Goal: Task Accomplishment & Management: Use online tool/utility

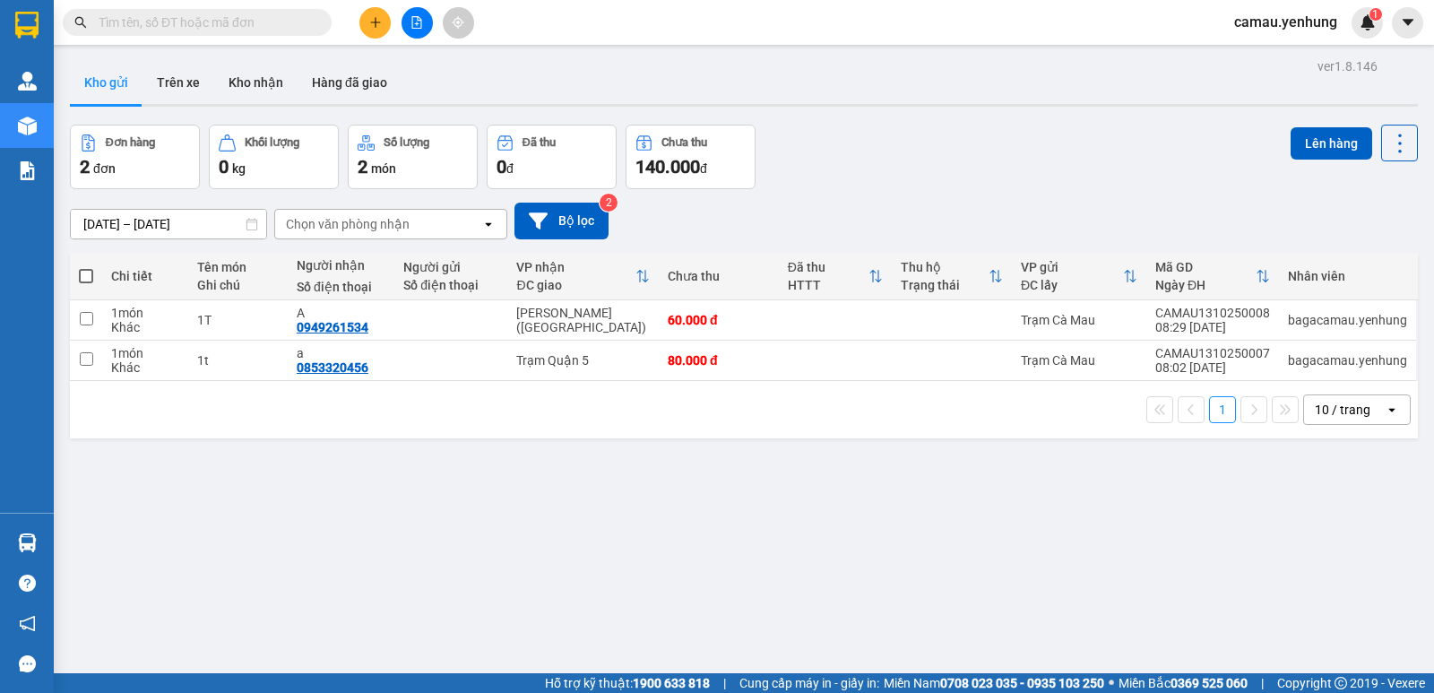
click at [1353, 408] on div "10 / trang" at bounding box center [1343, 410] width 56 height 18
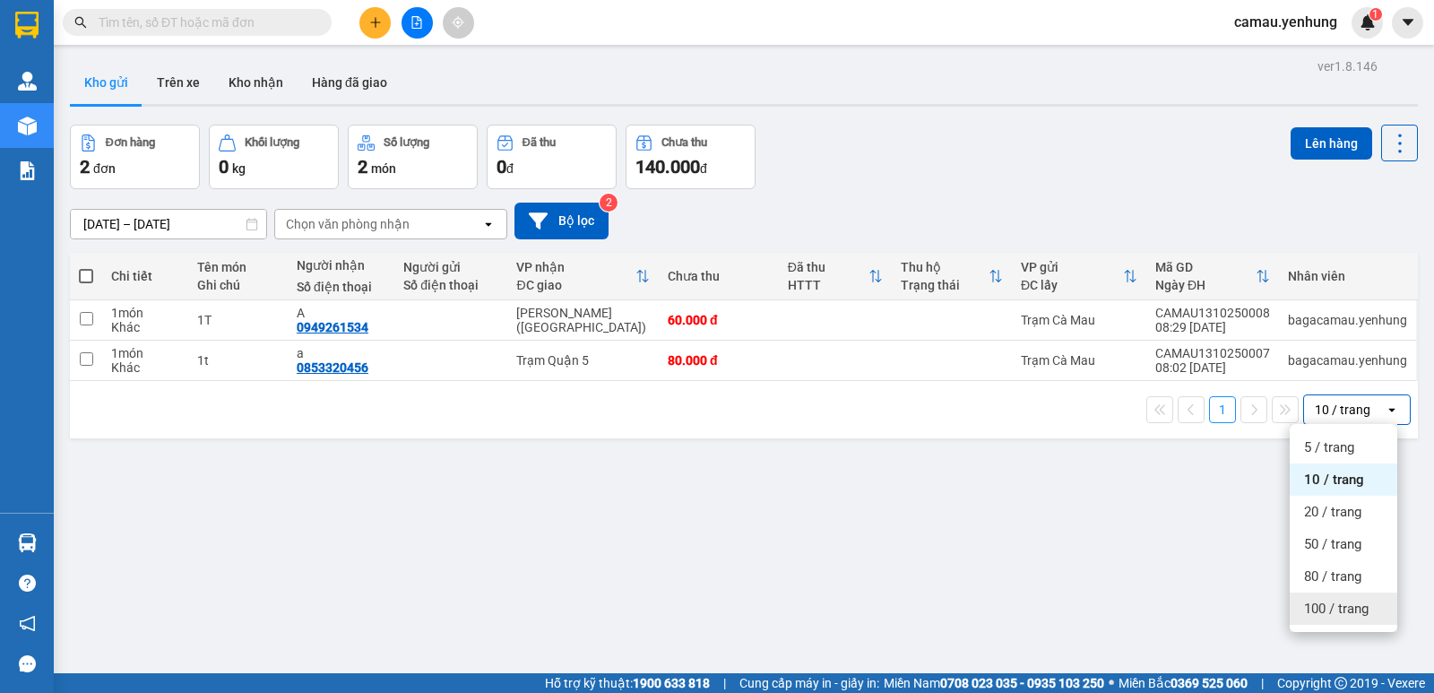
click at [1320, 605] on span "100 / trang" at bounding box center [1336, 609] width 65 height 18
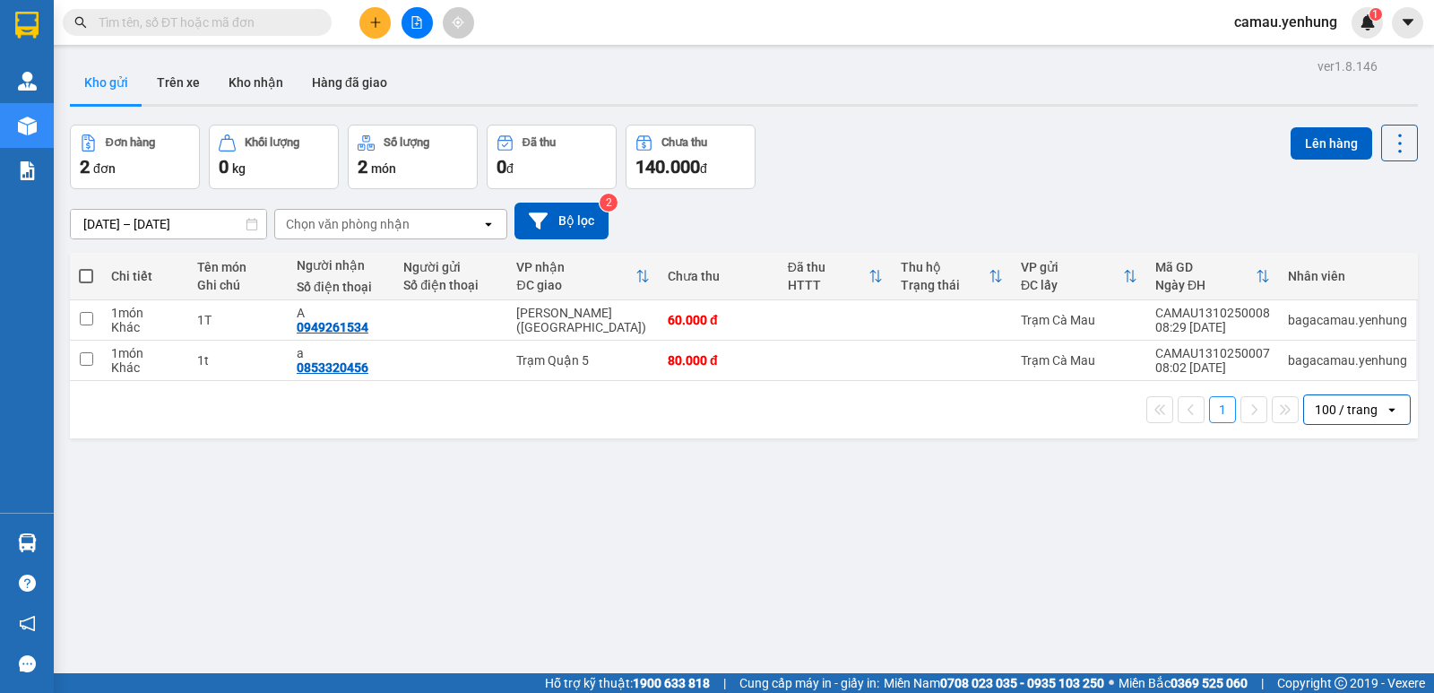
click at [85, 277] on span at bounding box center [86, 276] width 14 height 14
click at [86, 267] on input "checkbox" at bounding box center [86, 267] width 0 height 0
checkbox input "true"
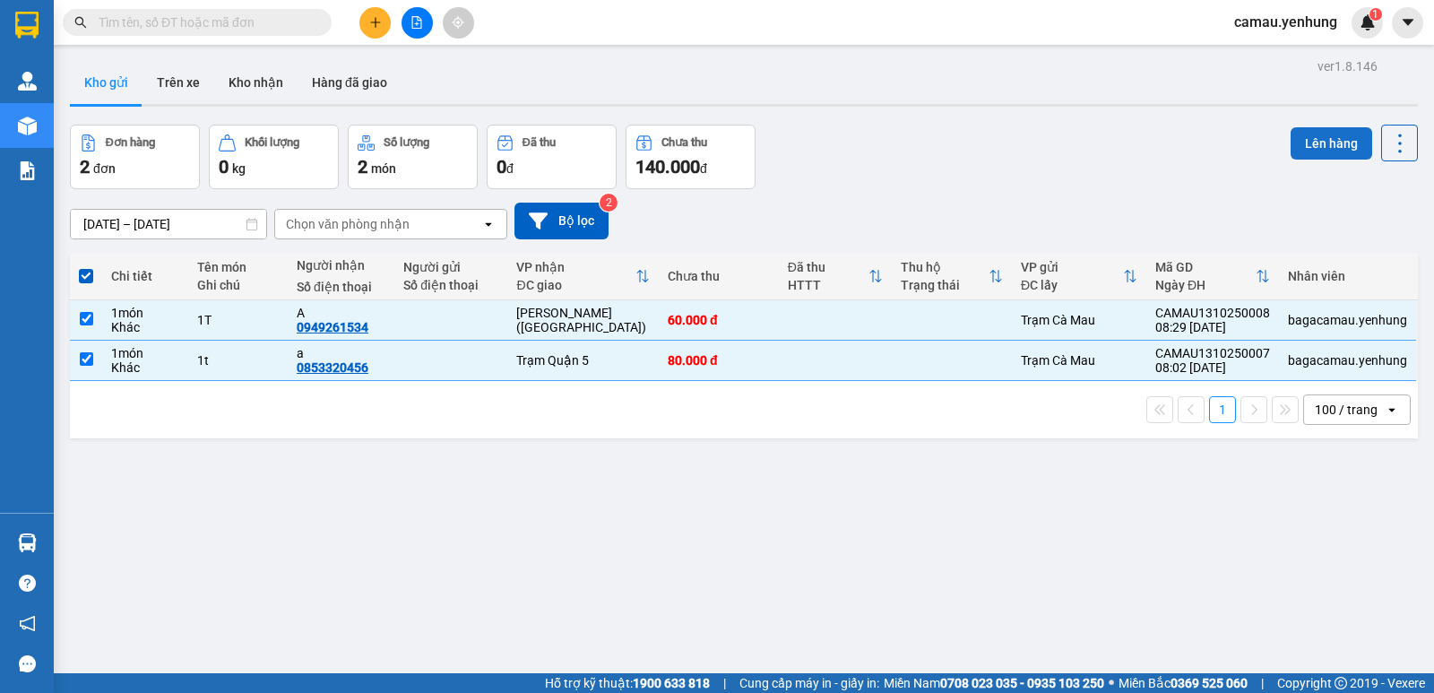
click at [1317, 147] on button "Lên hàng" at bounding box center [1331, 143] width 82 height 32
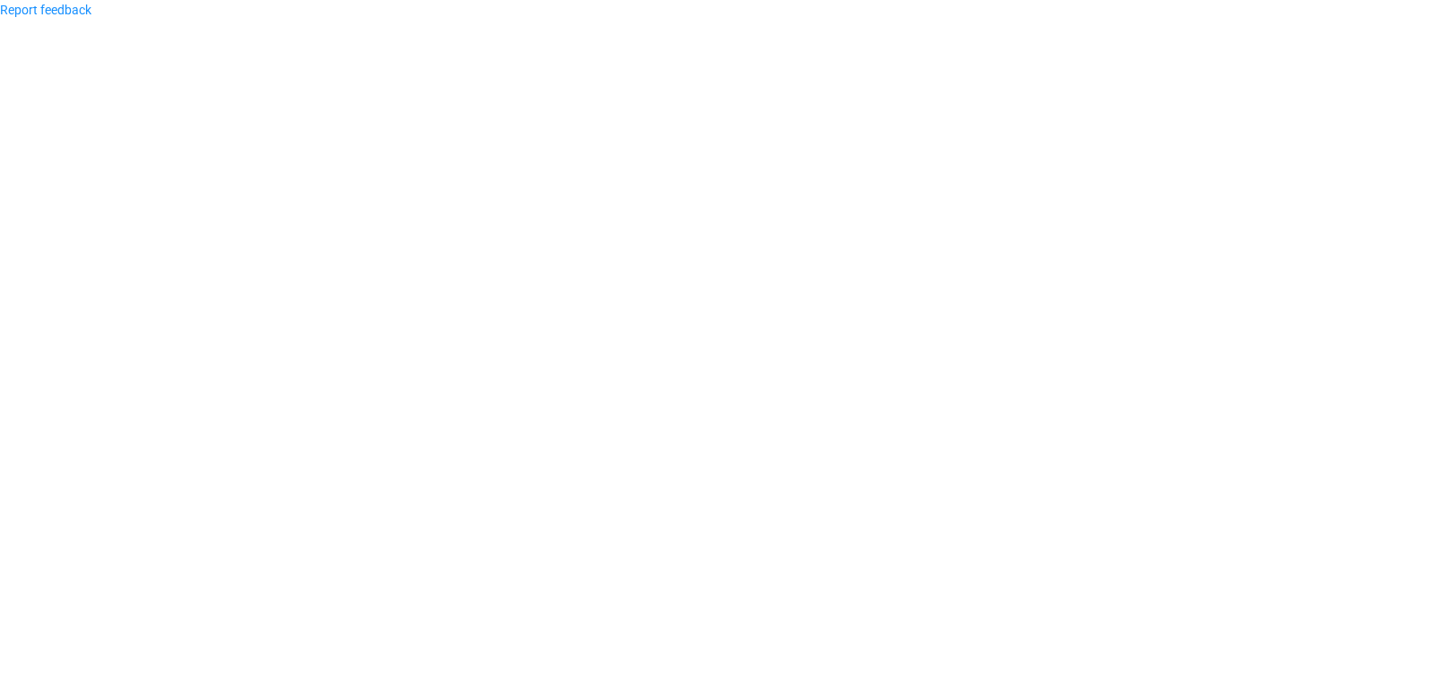
click at [683, 295] on body "Report feedback" at bounding box center [717, 346] width 1434 height 693
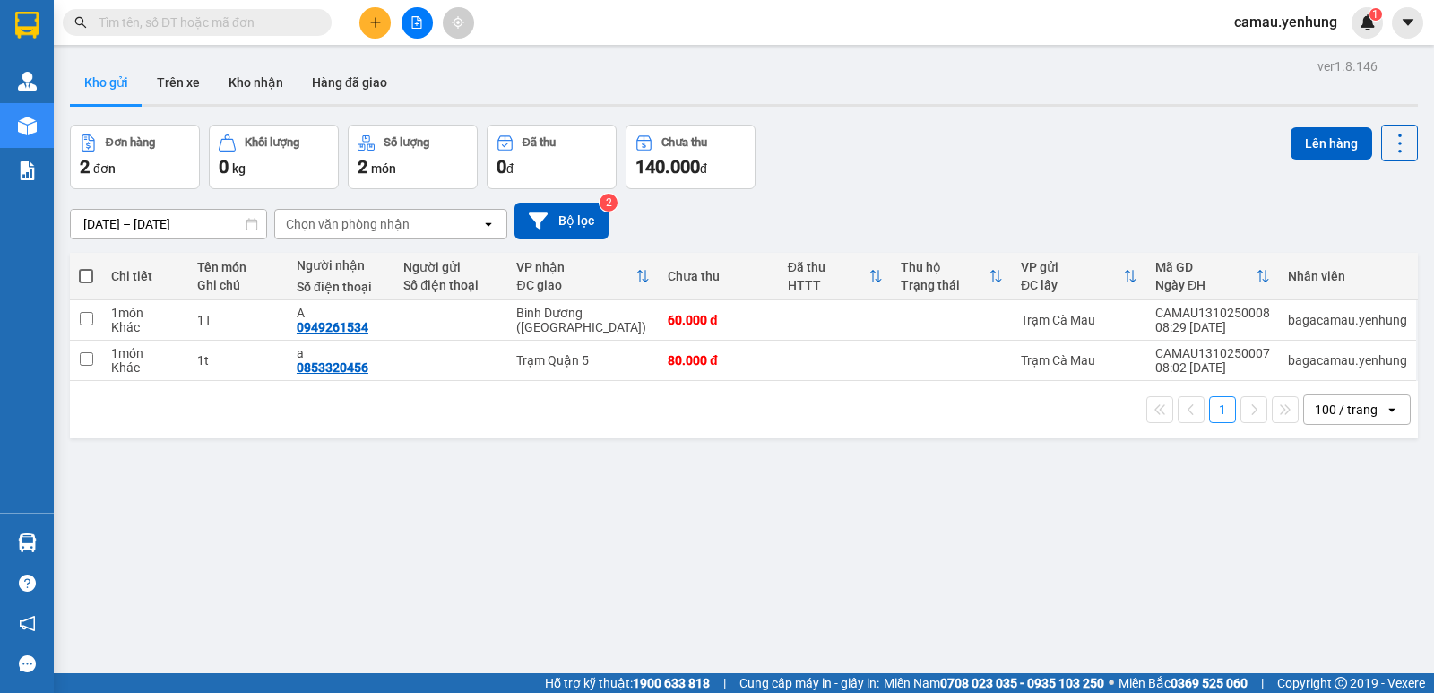
click at [82, 277] on span at bounding box center [86, 276] width 14 height 14
click at [86, 267] on input "checkbox" at bounding box center [86, 267] width 0 height 0
checkbox input "true"
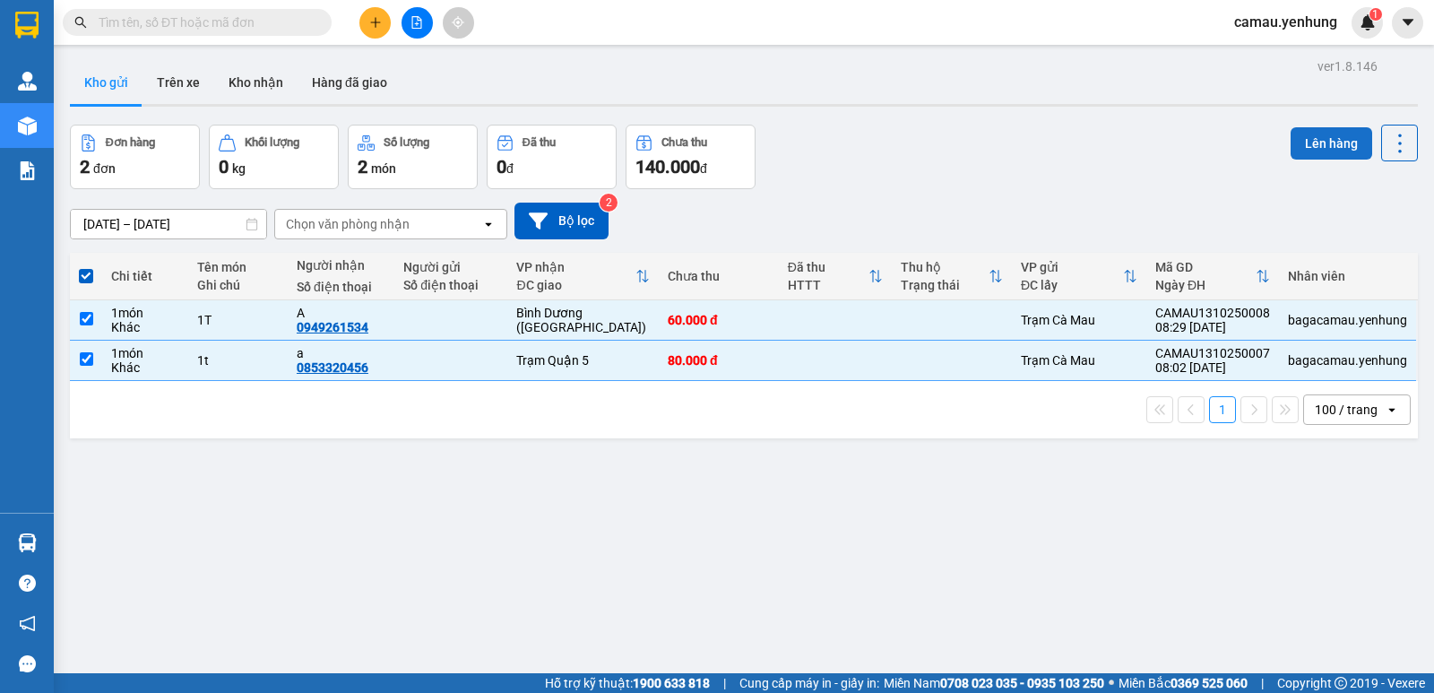
click at [1301, 142] on button "Lên hàng" at bounding box center [1331, 143] width 82 height 32
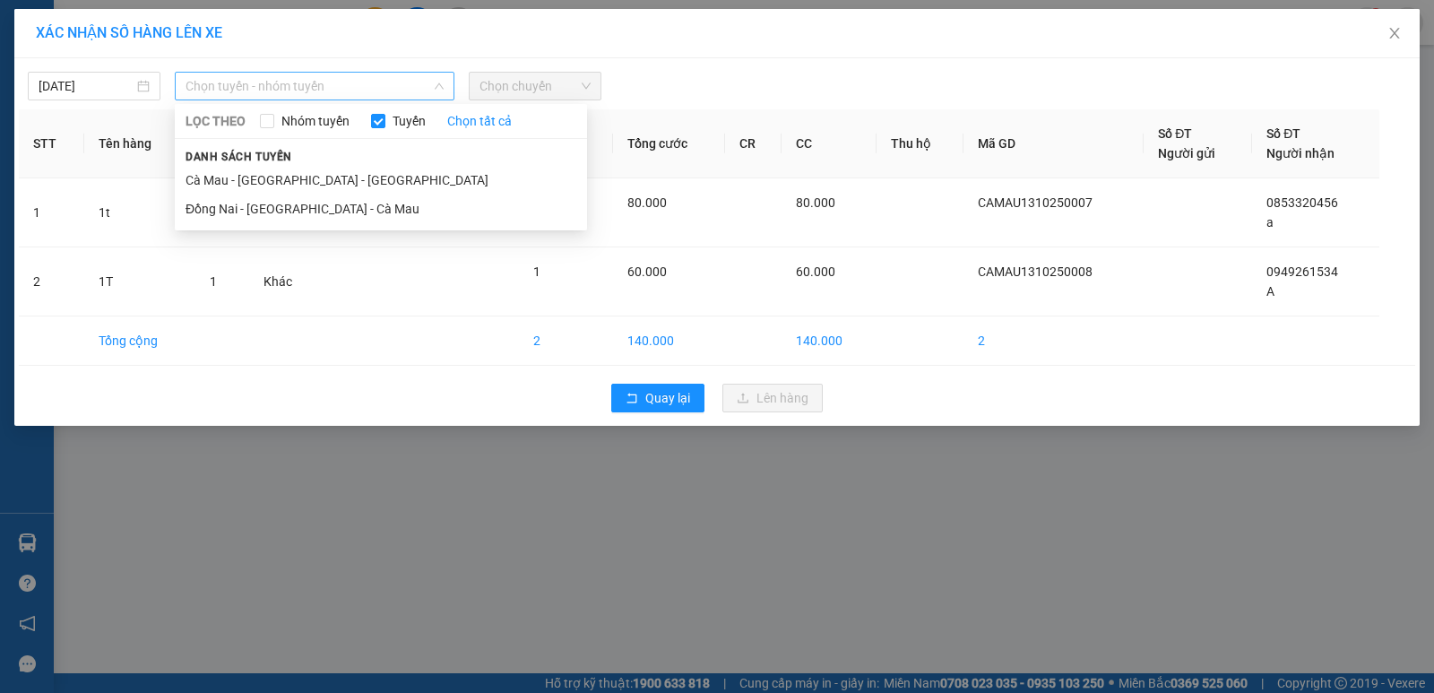
click at [431, 82] on span "Chọn tuyến - nhóm tuyến" at bounding box center [315, 86] width 258 height 27
drag, startPoint x: 361, startPoint y: 183, endPoint x: 384, endPoint y: 160, distance: 31.7
click at [364, 174] on li "Cà Mau - Sài Gòn - Đồng Nai" at bounding box center [381, 180] width 412 height 29
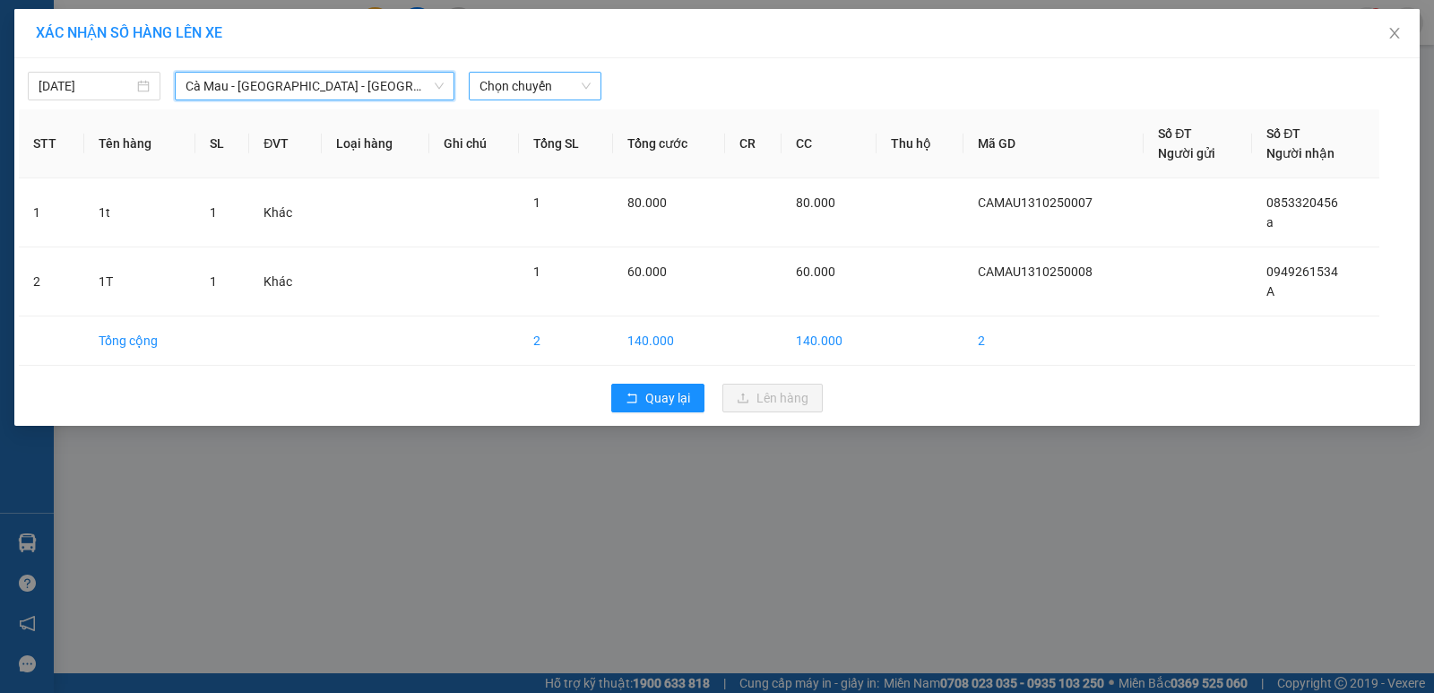
click at [574, 89] on span "Chọn chuyến" at bounding box center [534, 86] width 111 height 27
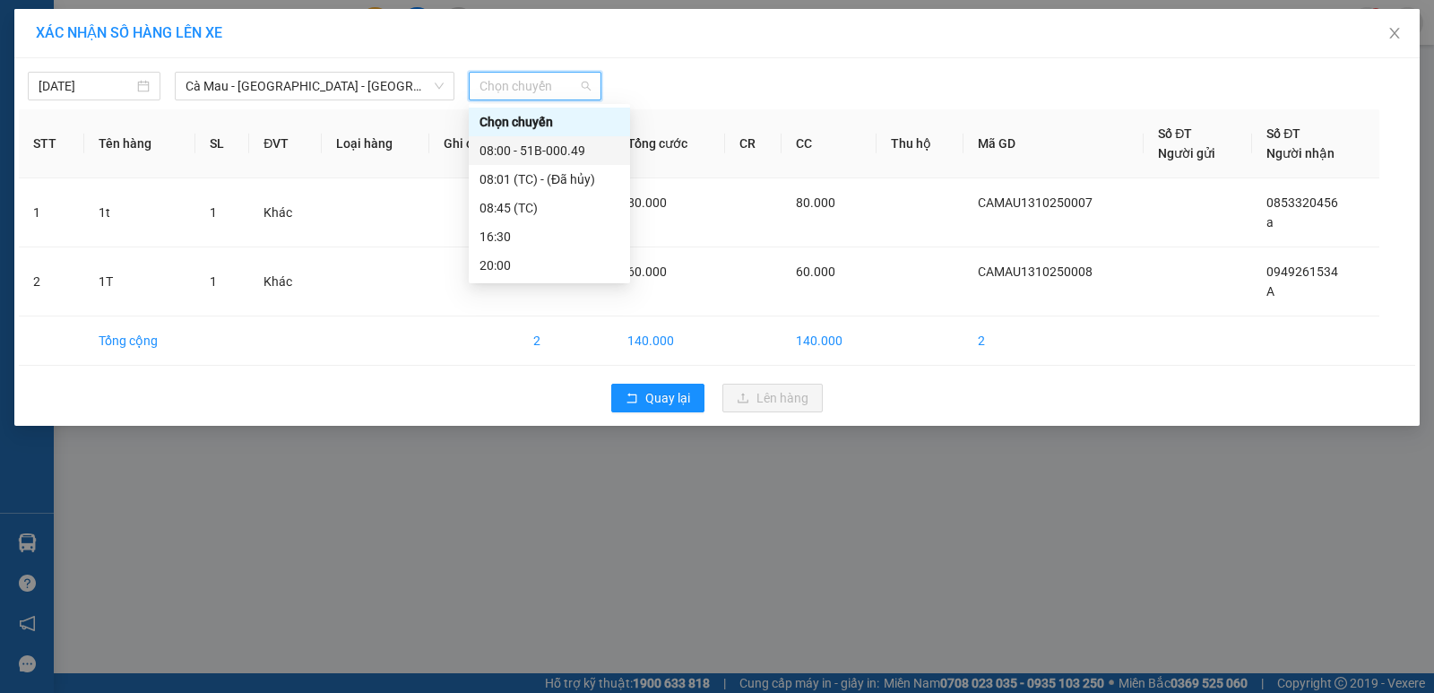
click at [583, 155] on div "08:00 - 51B-000.49" at bounding box center [549, 151] width 140 height 20
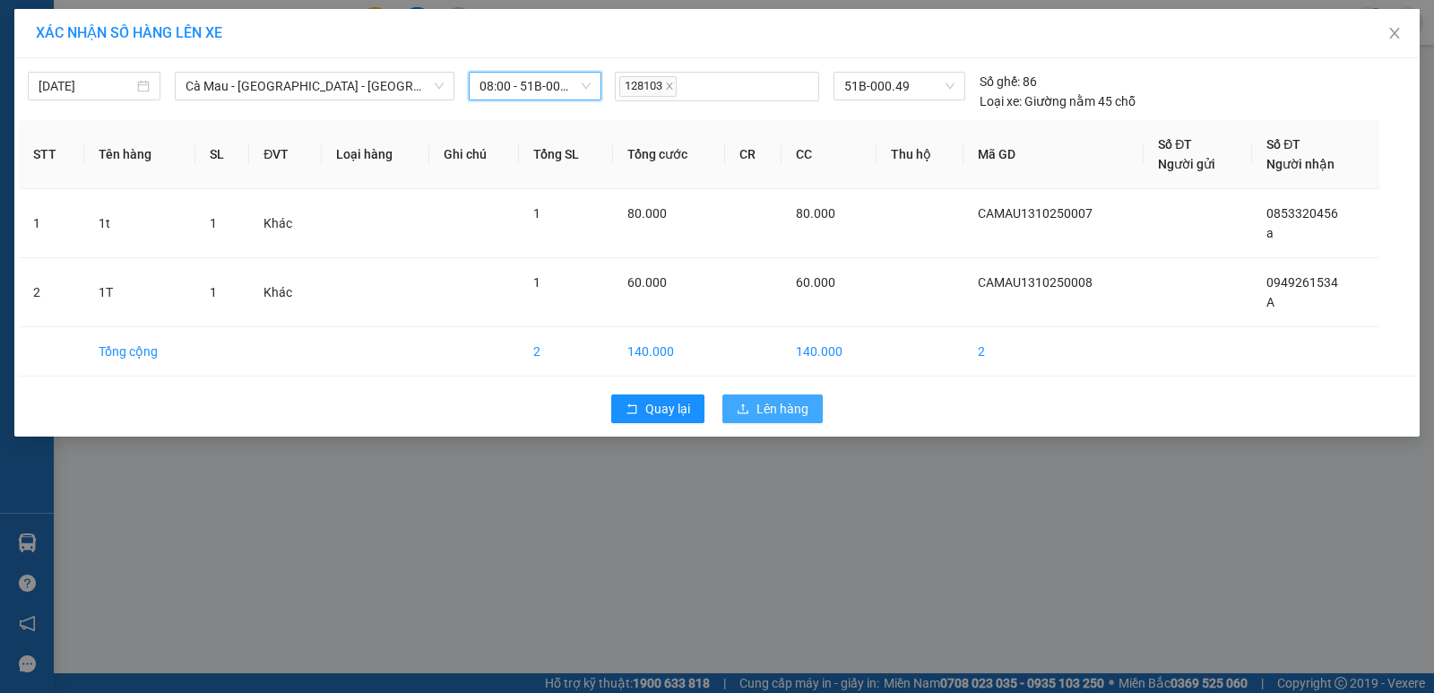
click at [773, 404] on span "Lên hàng" at bounding box center [782, 409] width 52 height 20
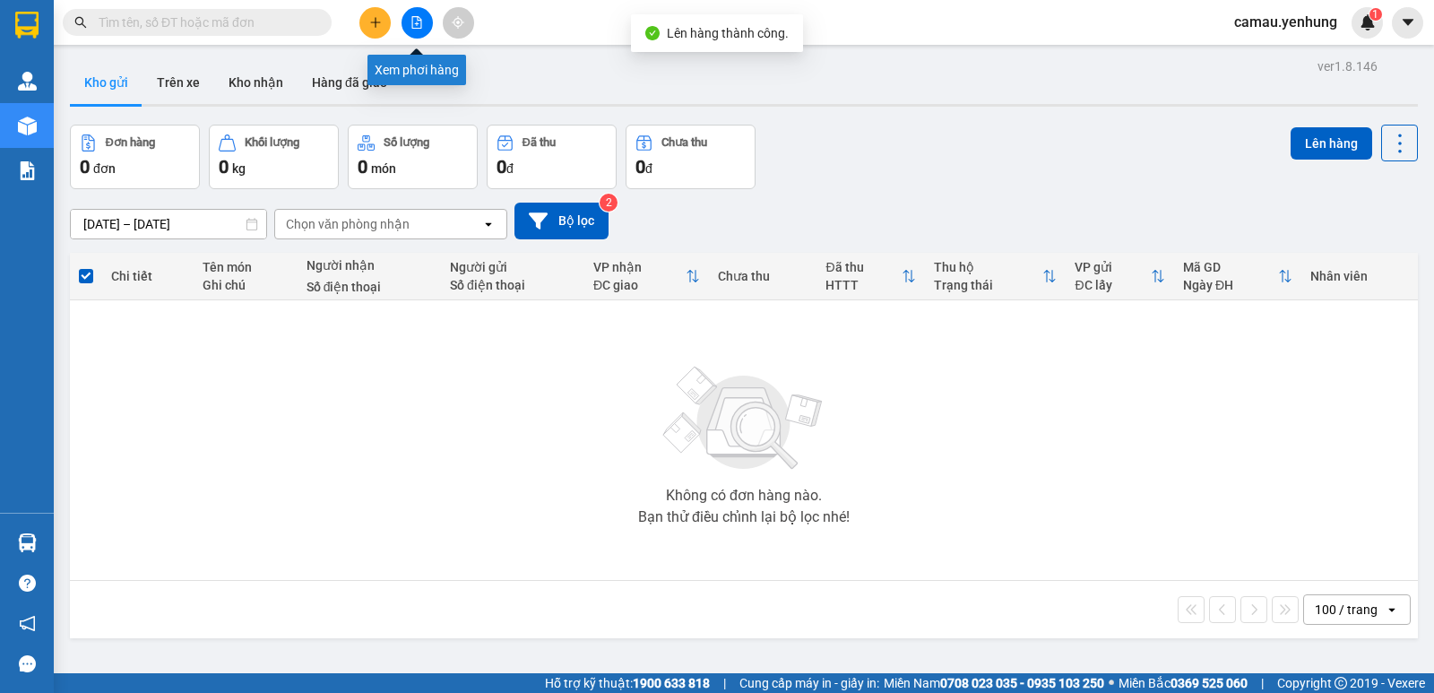
click at [422, 27] on icon "file-add" at bounding box center [416, 22] width 13 height 13
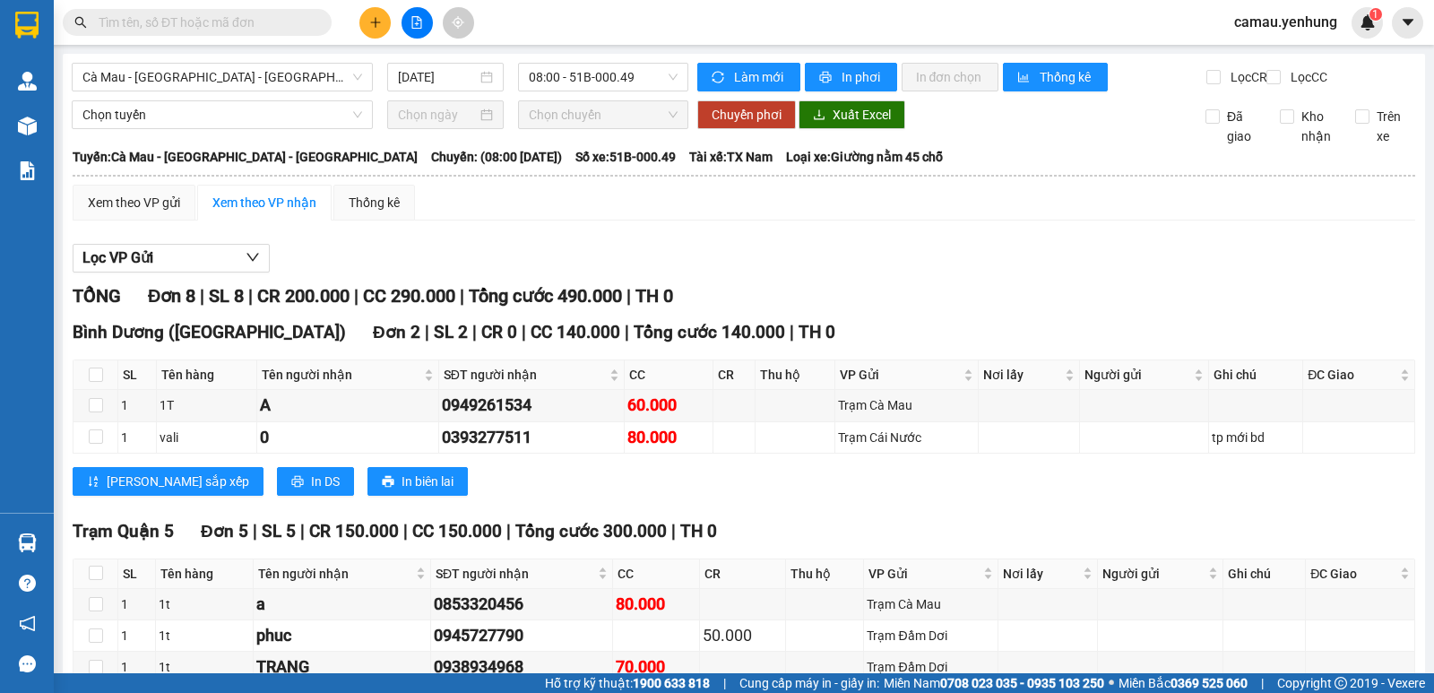
scroll to position [90, 0]
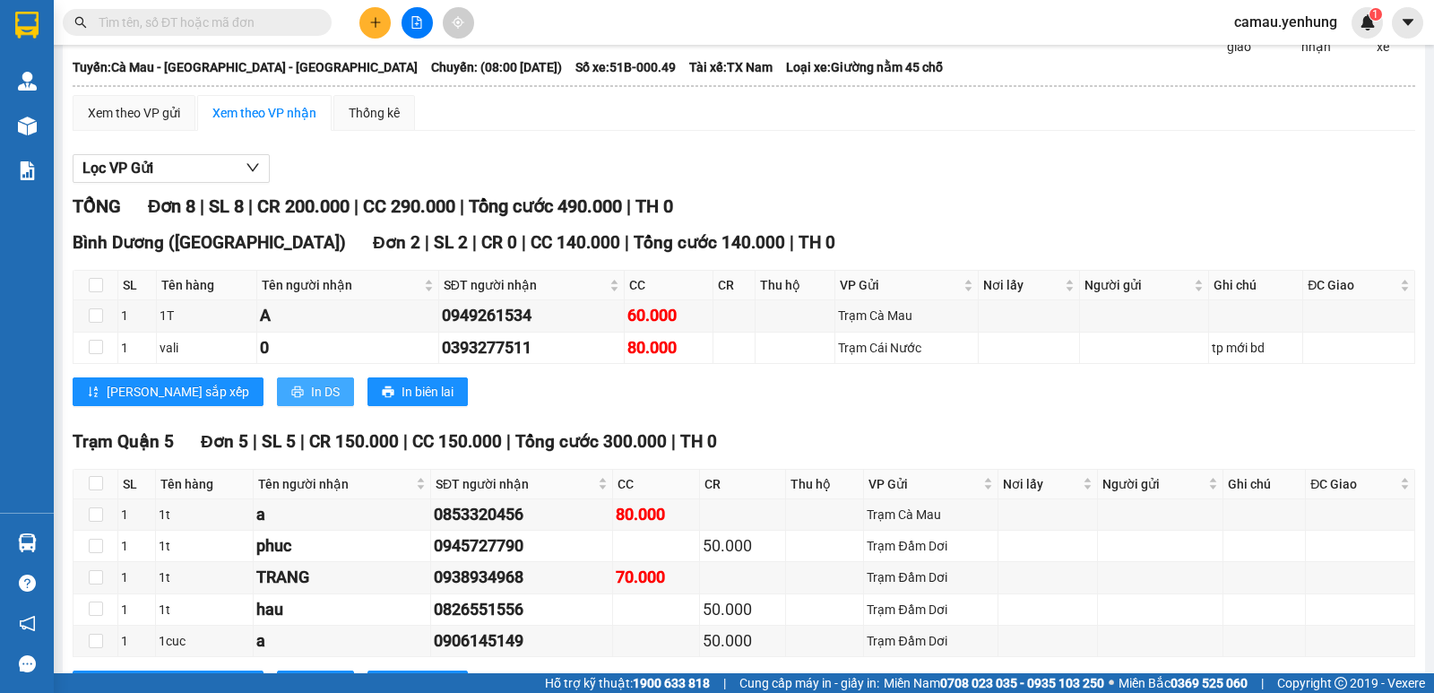
click at [311, 401] on span "In DS" at bounding box center [325, 392] width 29 height 20
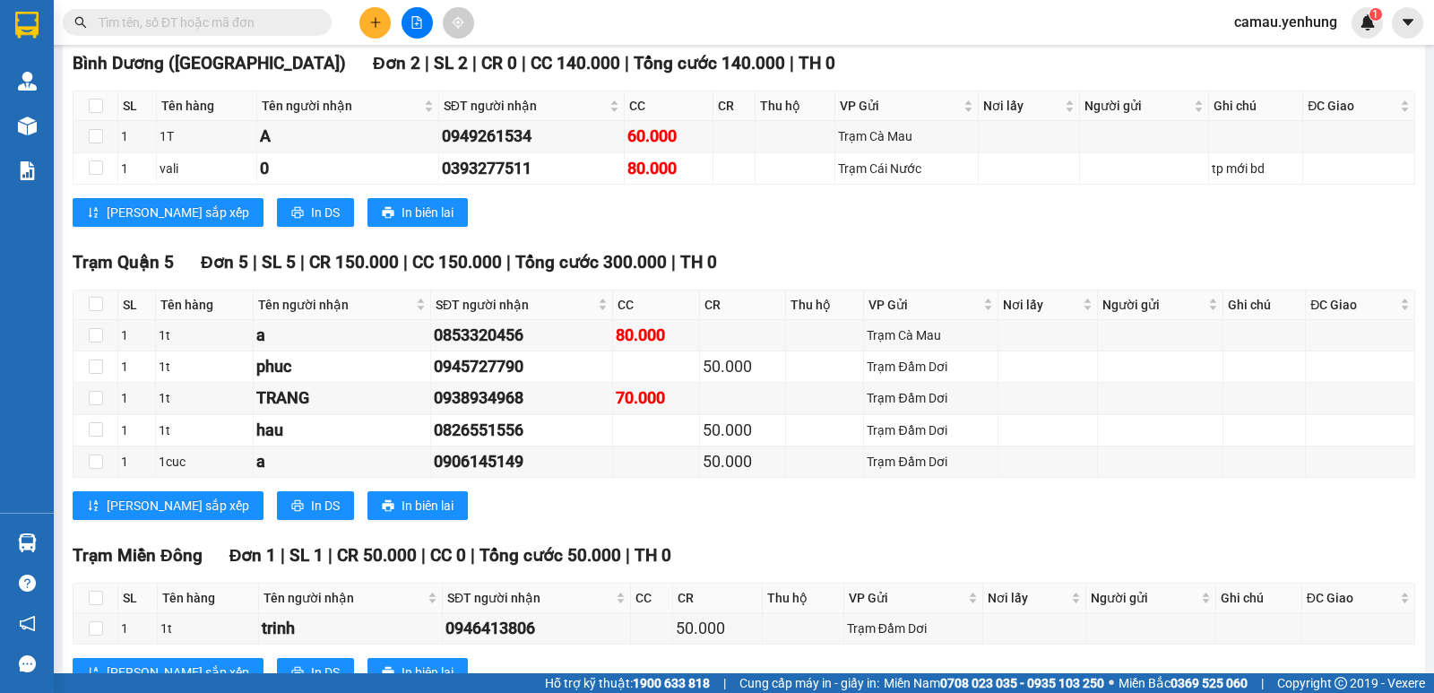
scroll to position [348, 0]
